Goal: Find specific page/section

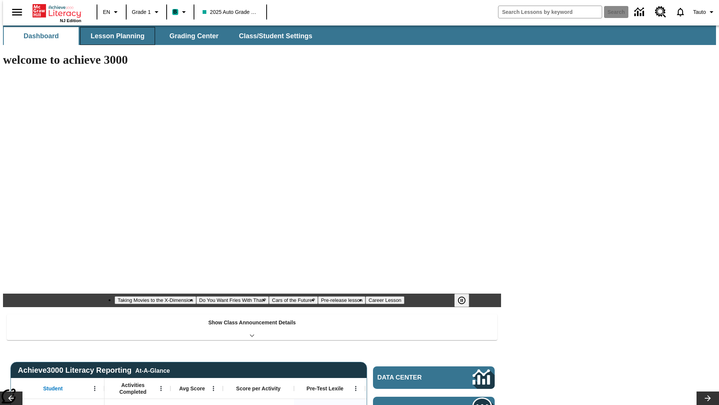
click at [115, 36] on button "Lesson Planning" at bounding box center [117, 36] width 75 height 18
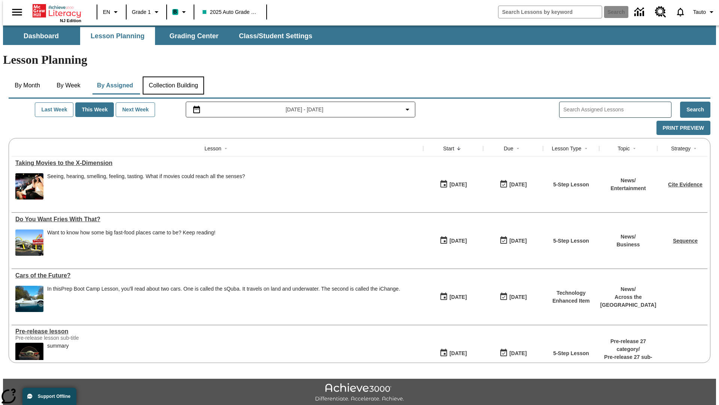
click at [173, 76] on button "Collection Building" at bounding box center [173, 85] width 61 height 18
